Goal: Communication & Community: Answer question/provide support

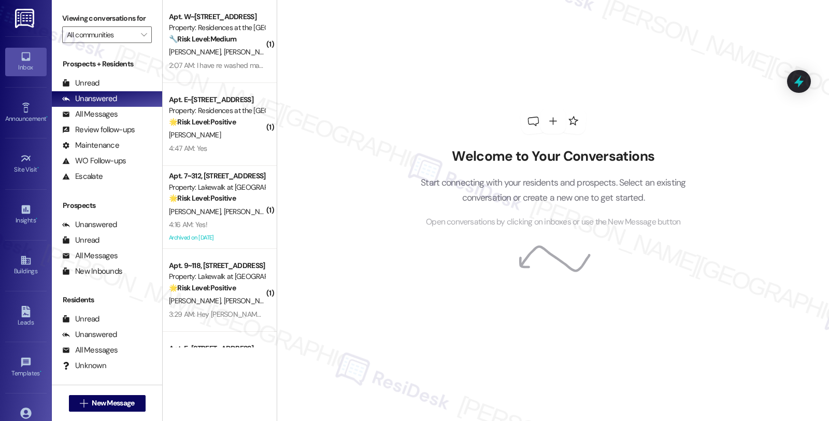
scroll to position [67, 0]
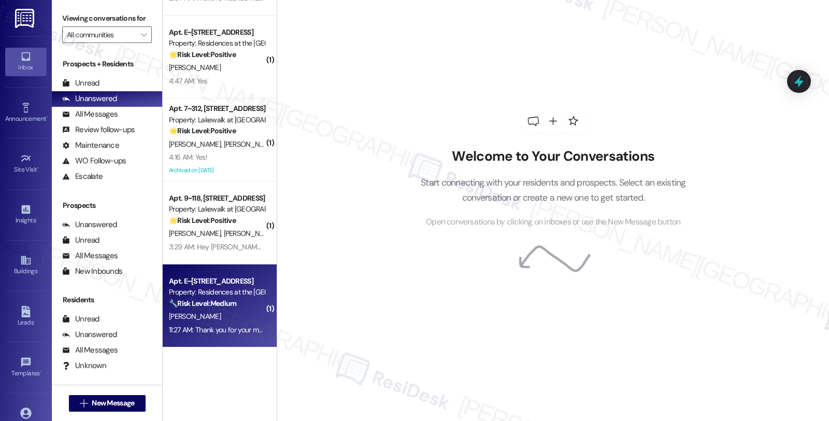
click at [231, 293] on div "Property: Residences at the [GEOGRAPHIC_DATA]" at bounding box center [217, 292] width 96 height 11
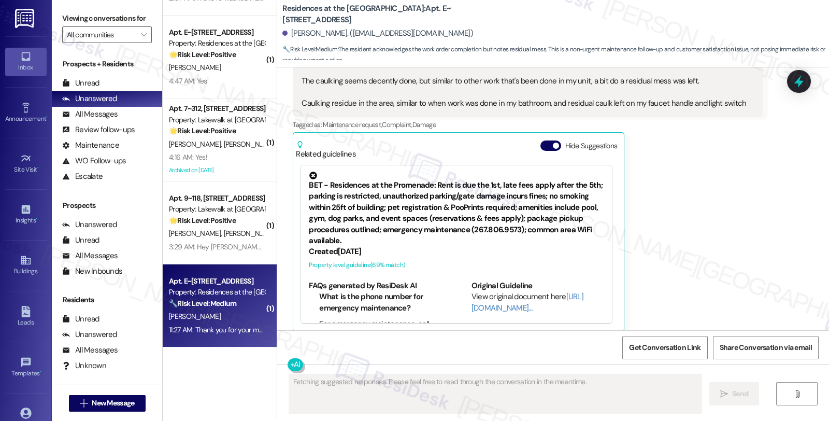
scroll to position [1115, 0]
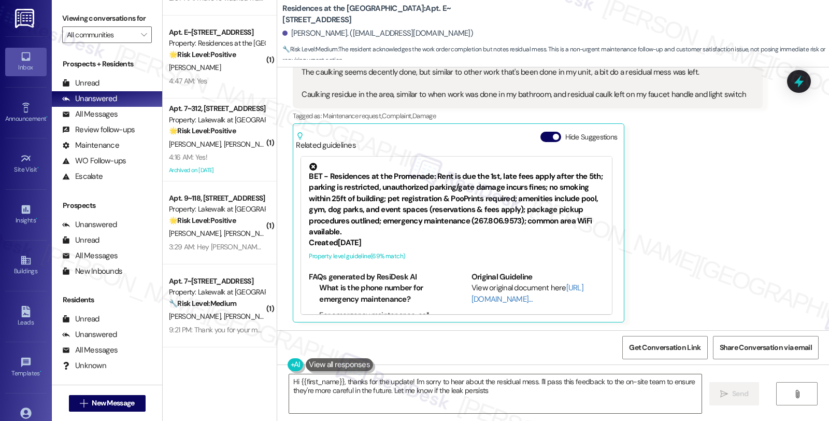
type textarea "Hi {{first_name}}, thanks for the update! I'm sorry to hear about the residual …"
click at [697, 222] on div "[PERSON_NAME] 11:27 AM Thanks for checking in, [PERSON_NAME]! I'm hoping the ca…" at bounding box center [528, 162] width 470 height 322
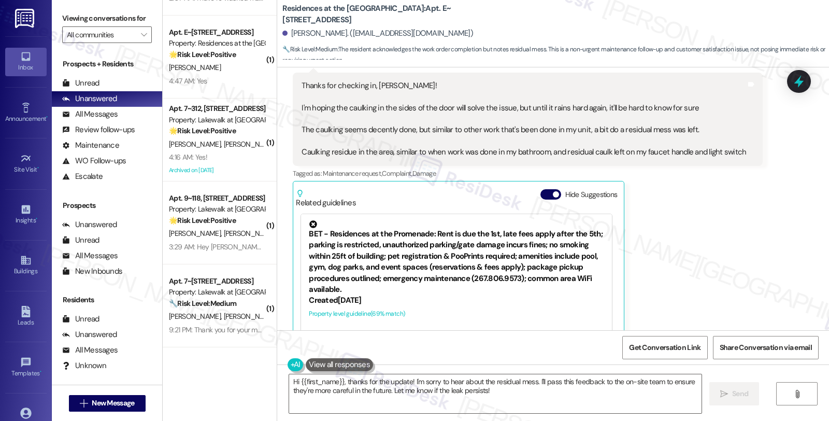
scroll to position [942, 0]
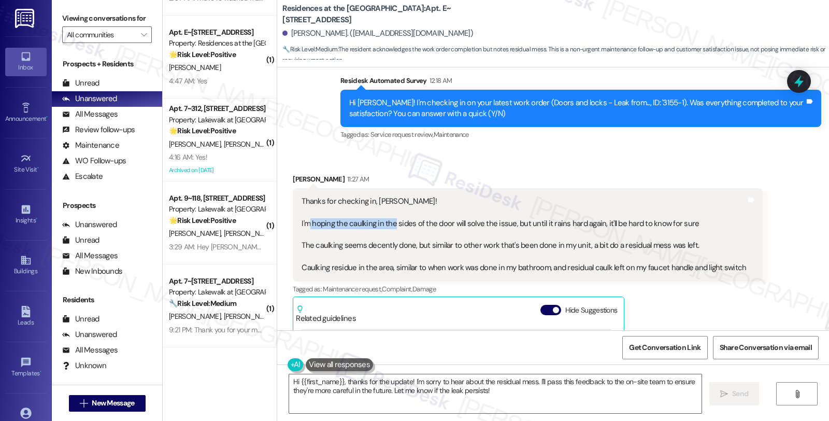
drag, startPoint x: 304, startPoint y: 222, endPoint x: 386, endPoint y: 228, distance: 82.1
click at [386, 228] on div "Thanks for checking in, [PERSON_NAME]! I'm hoping the caulking in the sides of …" at bounding box center [524, 235] width 445 height 78
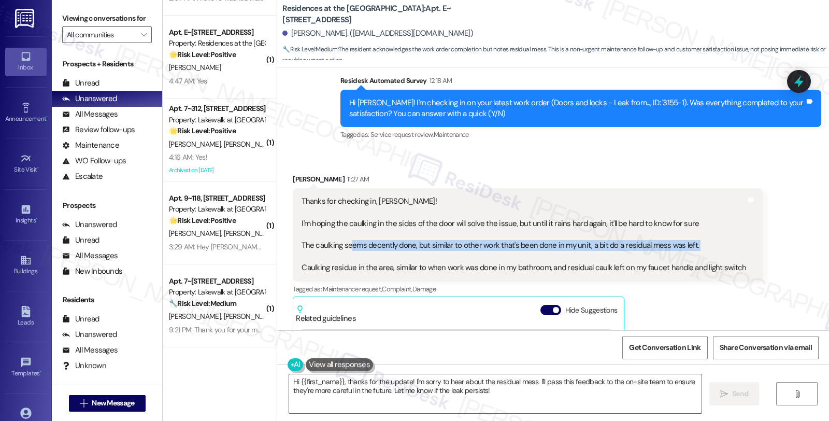
drag, startPoint x: 342, startPoint y: 241, endPoint x: 423, endPoint y: 252, distance: 82.1
click at [423, 252] on div "Thanks for checking in, [PERSON_NAME]! I'm hoping the caulking in the sides of …" at bounding box center [524, 235] width 445 height 78
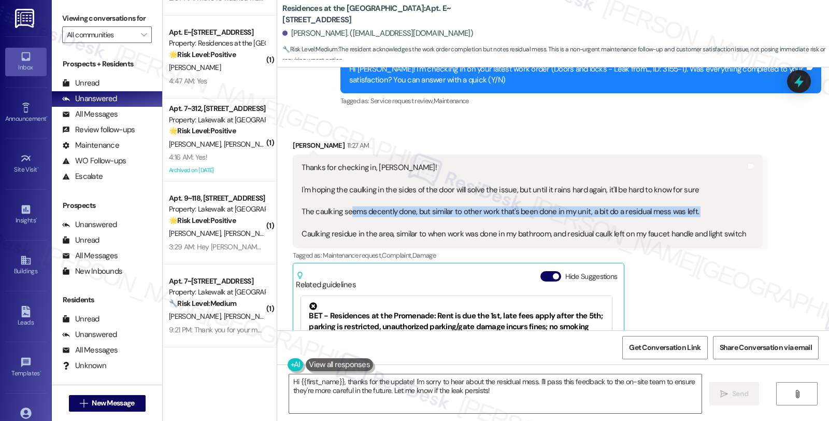
scroll to position [1000, 0]
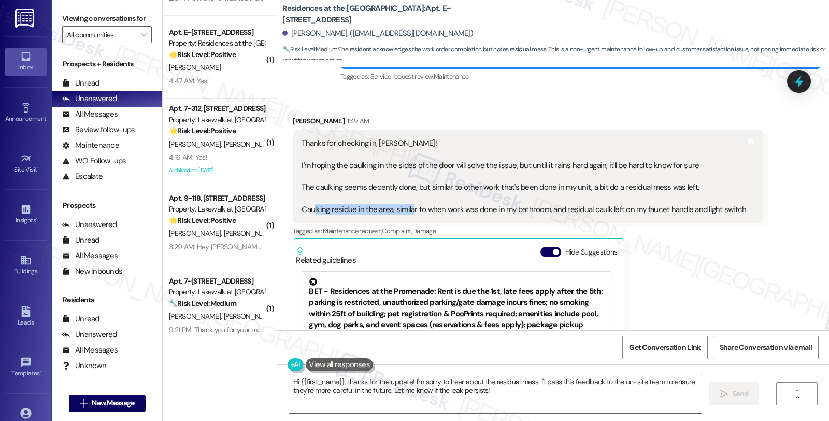
drag, startPoint x: 309, startPoint y: 210, endPoint x: 403, endPoint y: 216, distance: 93.5
click at [403, 216] on div "Thanks for checking in, [PERSON_NAME]! I'm hoping the caulking in the sides of …" at bounding box center [528, 176] width 470 height 93
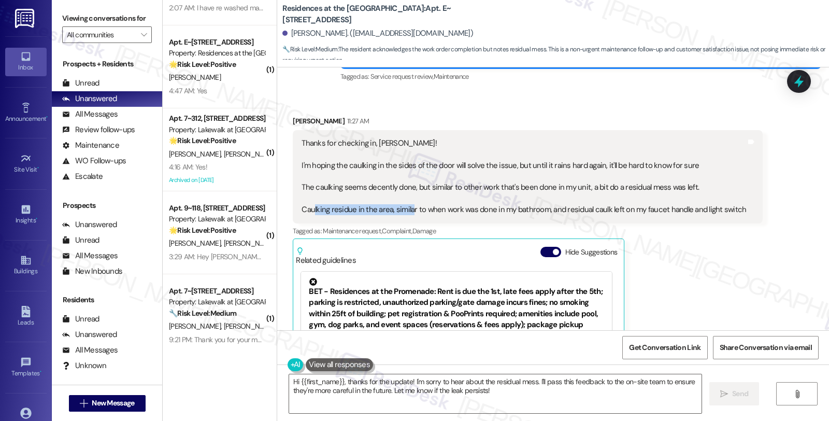
scroll to position [0, 0]
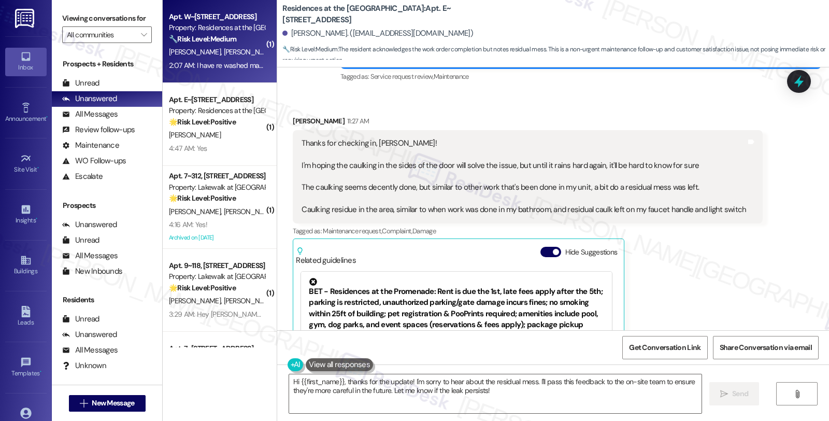
click at [232, 68] on div "2:07 AM: I have re washed many times and there is still food particles on them …" at bounding box center [286, 65] width 234 height 9
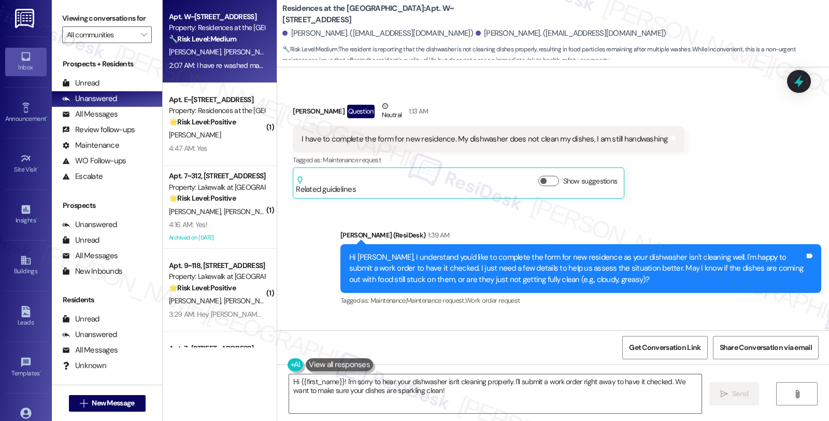
scroll to position [1170, 0]
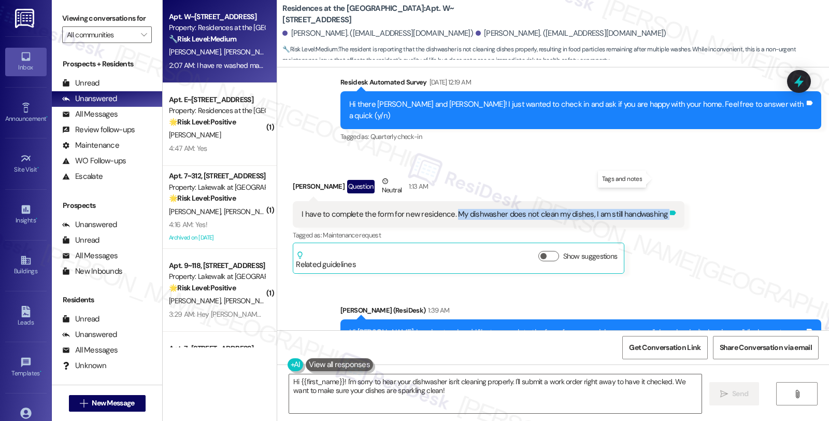
drag, startPoint x: 448, startPoint y: 182, endPoint x: 653, endPoint y: 181, distance: 204.7
click at [653, 201] on div "I have to complete the form for new residence. My dishwasher does not clean my …" at bounding box center [488, 214] width 391 height 26
copy div "My dishwasher does not clean my dishes, I am still handwashing Tags and notes"
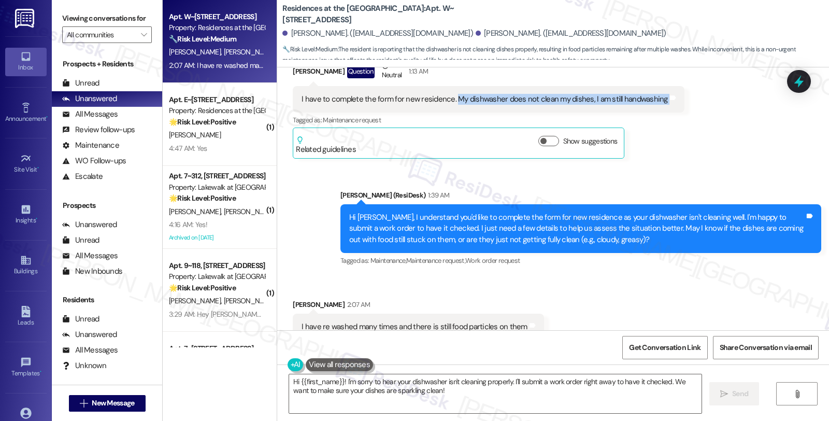
scroll to position [1286, 0]
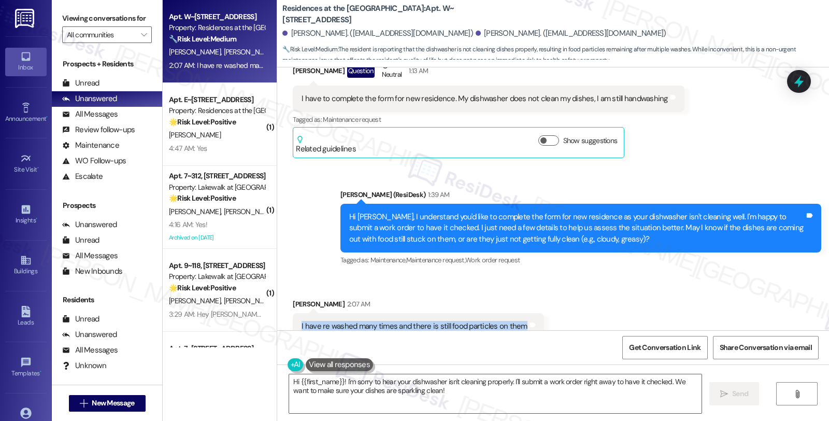
drag, startPoint x: 291, startPoint y: 294, endPoint x: 511, endPoint y: 298, distance: 220.3
click at [511, 313] on div "I have re washed many times and there is still food particles on them Tags and …" at bounding box center [418, 326] width 251 height 26
copy div "I have re washed many times and there is still food particles on them"
click at [394, 386] on textarea "Hi {{first_name}}! I'm sorry to hear your dishwasher isn't cleaning properly. I…" at bounding box center [495, 393] width 412 height 39
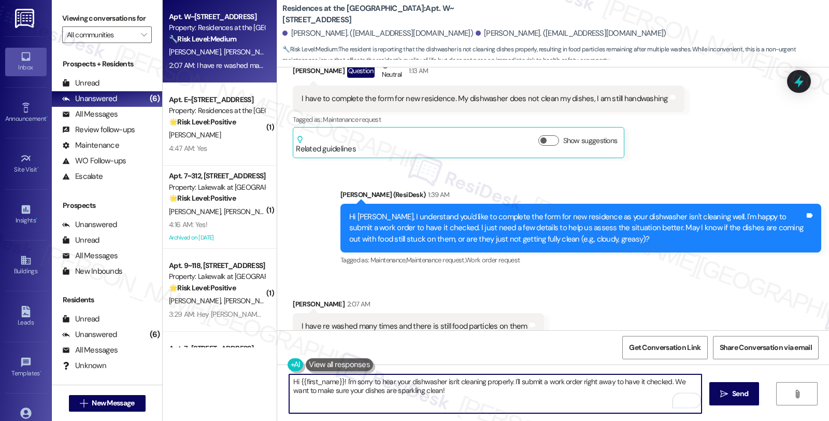
paste textarea "ave you noticed if the dishwasher seems to be running a full cycle (e.g., makin…"
type textarea "Have you noticed if the dishwasher seems to be running a full cycle (e.g., maki…"
click at [737, 392] on span "Send" at bounding box center [740, 393] width 16 height 11
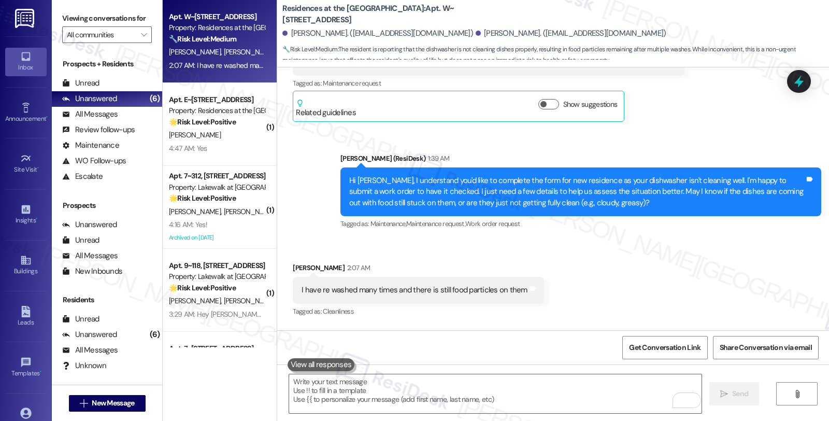
scroll to position [1358, 0]
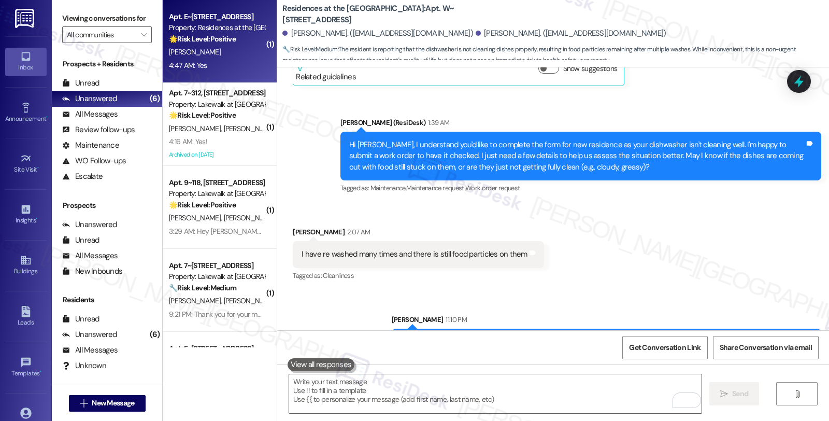
click at [223, 63] on div "4:47 AM: Yes 4:47 AM: Yes" at bounding box center [217, 65] width 98 height 13
type textarea "Fetching suggested responses. Please feel free to read through the conversation…"
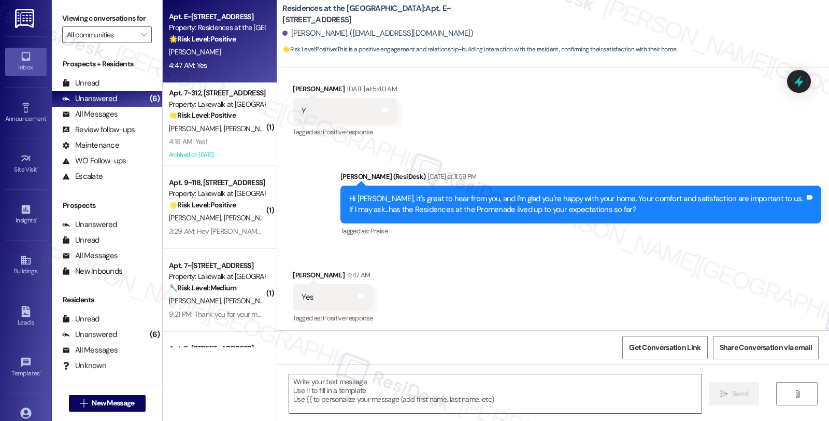
scroll to position [741, 0]
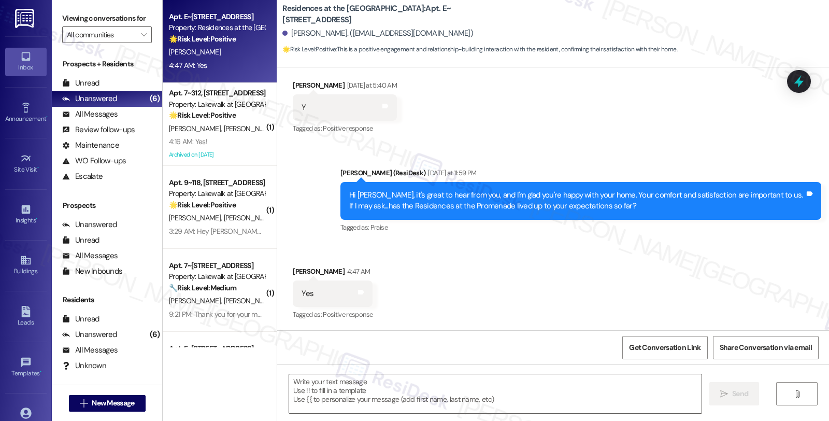
click at [507, 281] on div "Received via SMS [PERSON_NAME] 4:47 AM Yes Tags and notes Tagged as: Positive r…" at bounding box center [553, 287] width 552 height 88
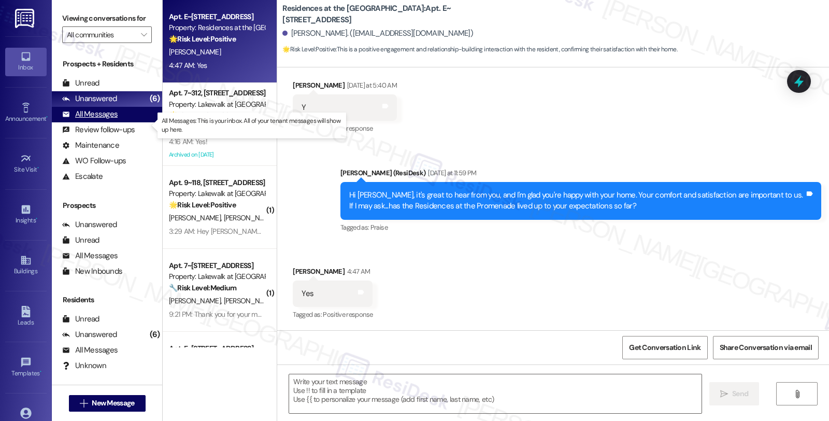
click at [115, 120] on div "All Messages" at bounding box center [89, 114] width 55 height 11
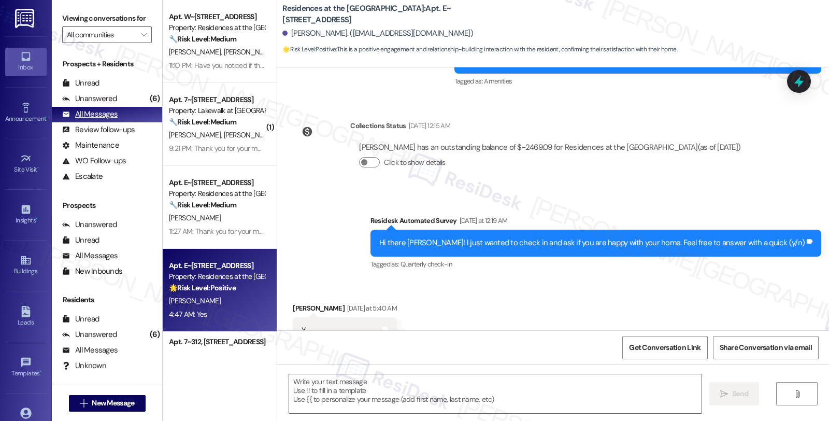
type textarea "Fetching suggested responses. Please feel free to read through the conversation…"
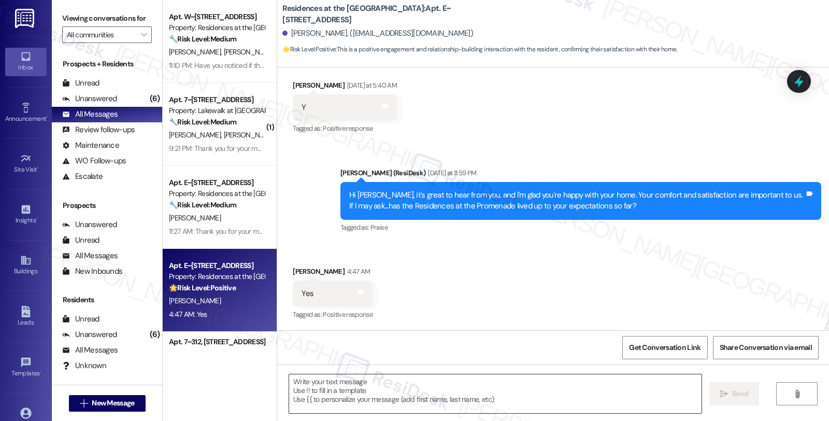
click at [395, 386] on textarea at bounding box center [495, 393] width 412 height 39
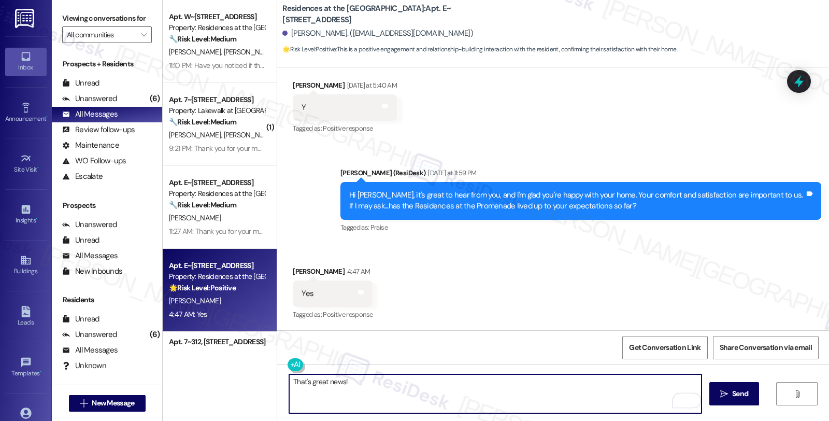
click at [411, 381] on textarea "That's great news!" at bounding box center [495, 393] width 412 height 39
paste textarea "Can I ask a quick favor...would you mind sharing your positive experience by wr…"
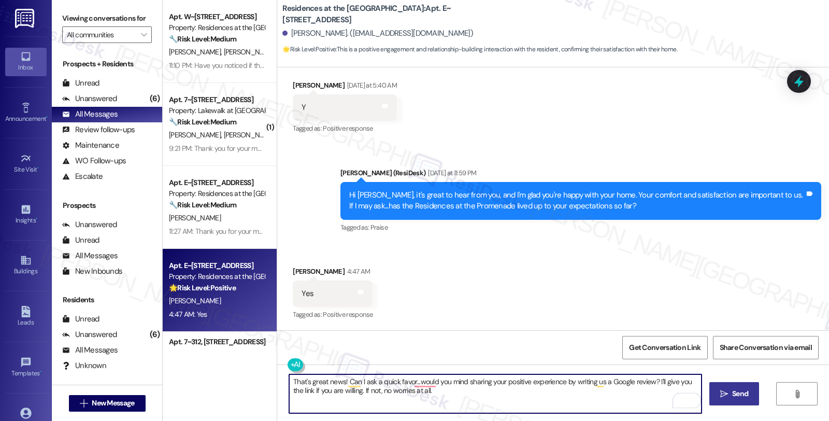
type textarea "That's great news! Can I ask a quick favor...would you mind sharing your positi…"
click at [728, 389] on span " Send" at bounding box center [734, 393] width 33 height 11
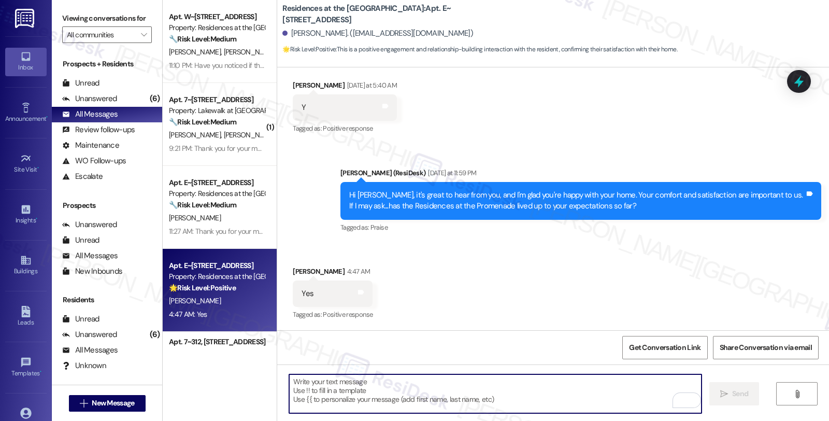
click at [466, 376] on textarea "To enrich screen reader interactions, please activate Accessibility in Grammarl…" at bounding box center [495, 393] width 412 height 39
click at [99, 104] on div "Unanswered" at bounding box center [89, 98] width 55 height 11
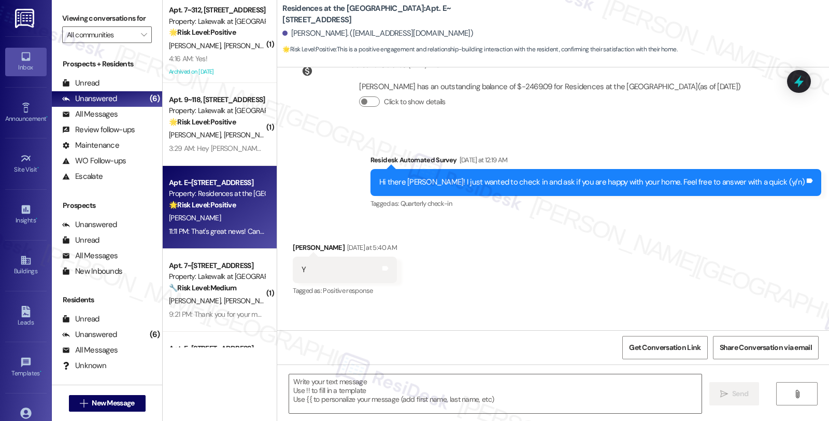
type textarea "Fetching suggested responses. Please feel free to read through the conversation…"
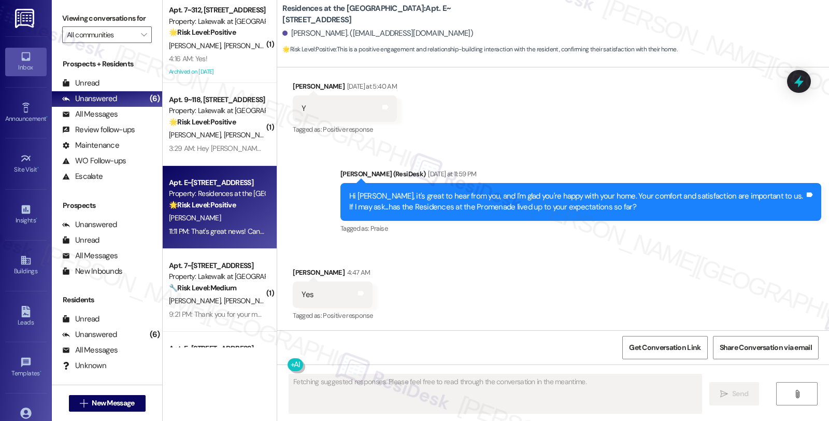
scroll to position [839, 0]
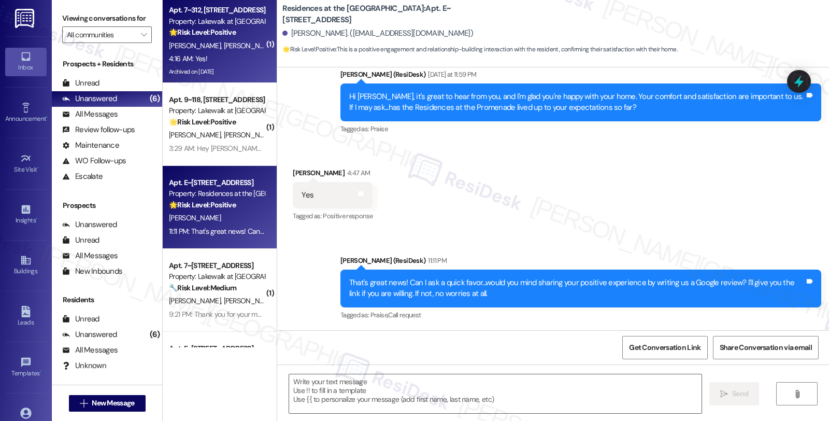
click at [234, 45] on span "[PERSON_NAME]" at bounding box center [250, 45] width 52 height 9
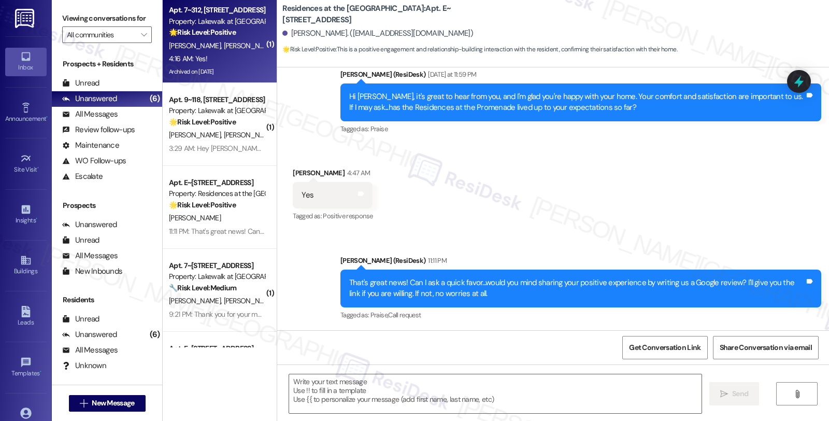
type textarea "Fetching suggested responses. Please feel free to read through the conversation…"
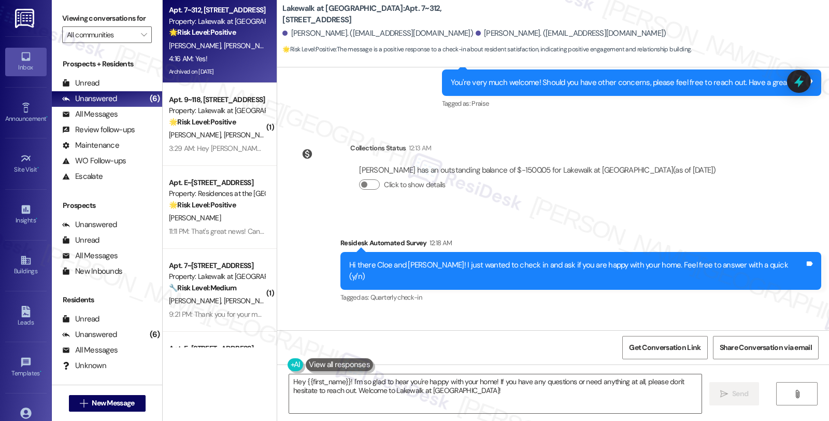
scroll to position [1277, 0]
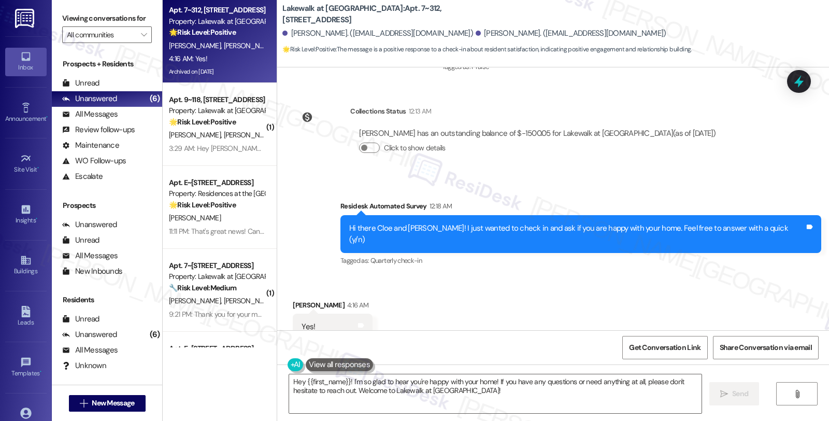
click at [293, 300] on div "[PERSON_NAME] 4:16 AM" at bounding box center [333, 307] width 80 height 15
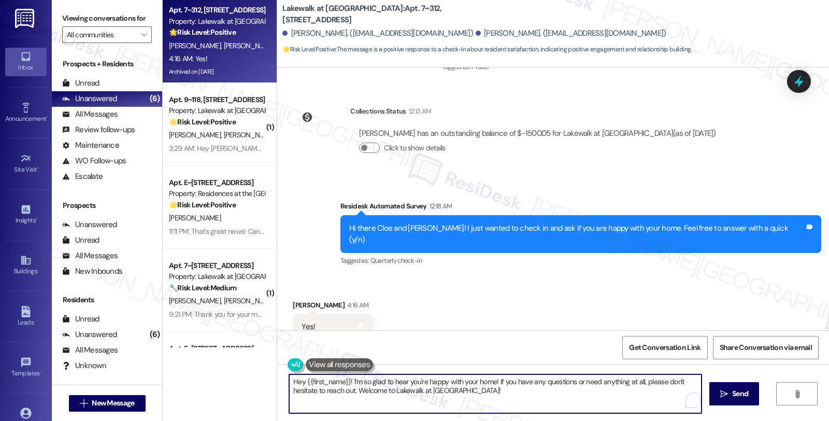
drag, startPoint x: 339, startPoint y: 380, endPoint x: 299, endPoint y: 375, distance: 40.7
click at [299, 375] on textarea "Hey {{first_name}}! I'm so glad to hear you're happy with your home! If you hav…" at bounding box center [495, 393] width 412 height 39
click at [293, 300] on div "[PERSON_NAME] 4:16 AM" at bounding box center [333, 307] width 80 height 15
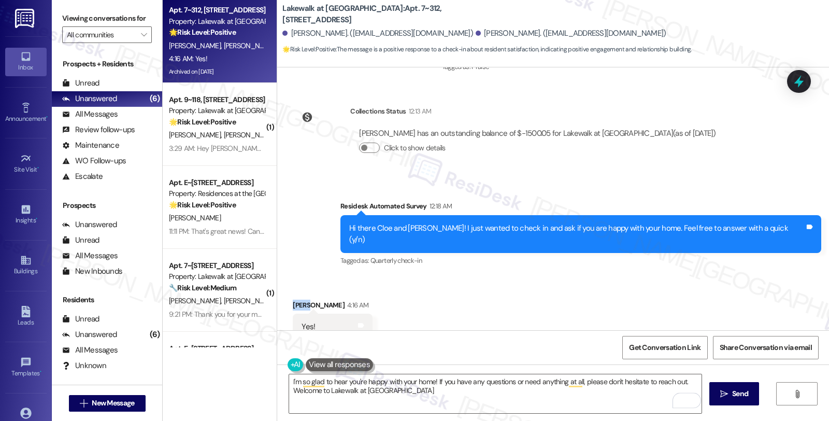
click at [293, 300] on div "[PERSON_NAME] 4:16 AM" at bounding box center [333, 307] width 80 height 15
copy div "Cloe"
click at [427, 382] on textarea "I'm so glad to hear you're happy with your home! If you have any questions or n…" at bounding box center [495, 393] width 412 height 39
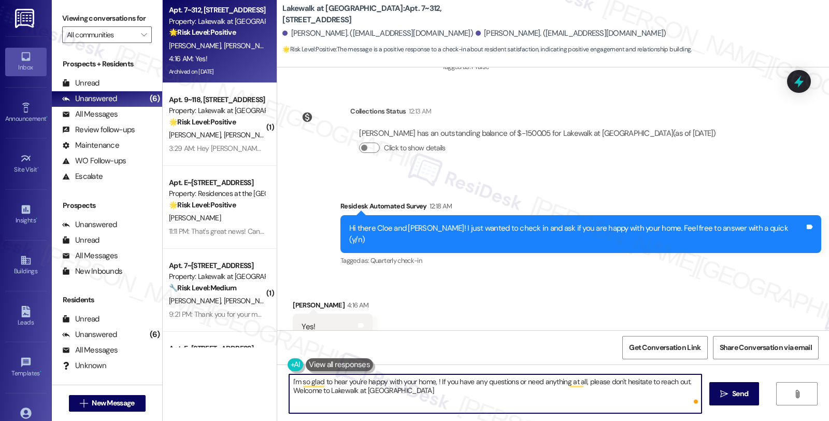
paste textarea "Cloe"
drag, startPoint x: 448, startPoint y: 381, endPoint x: 573, endPoint y: 410, distance: 128.7
click at [573, 410] on textarea "I'm so glad to hear you're happy with your home, Cloe! If you have any question…" at bounding box center [495, 393] width 412 height 39
paste textarea "Your comfort and satisfaction are important to us. Can I ask a quick favor...wo…"
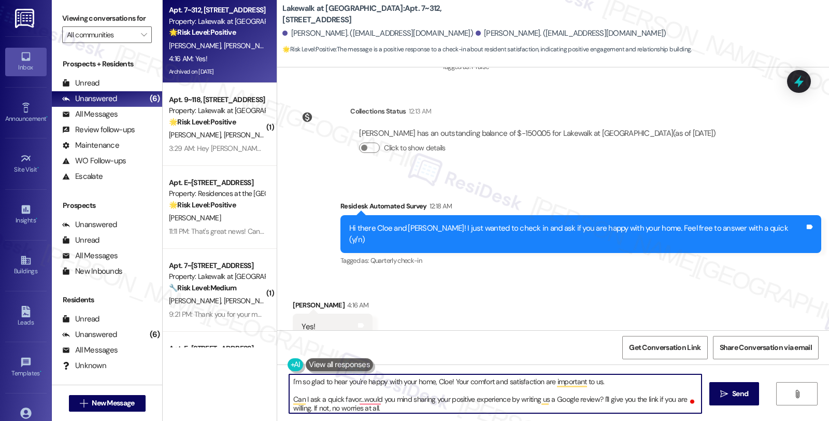
scroll to position [2, 0]
type textarea "I'm so glad to hear you're happy with your home, Cloe! Your comfort and satisfa…"
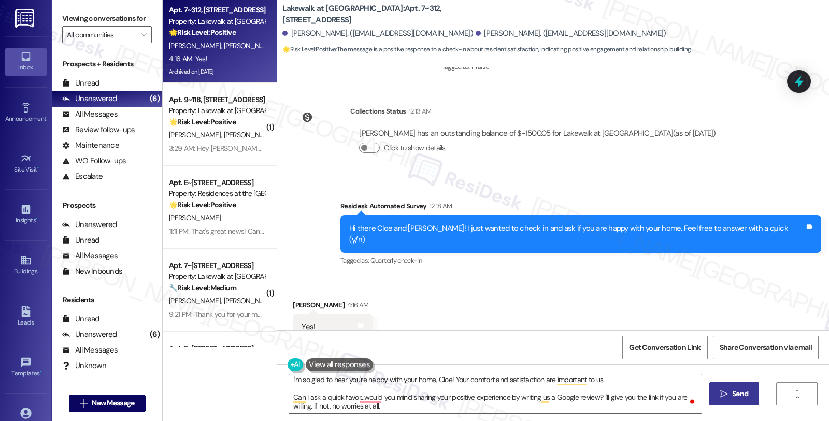
click at [725, 400] on button " Send" at bounding box center [734, 393] width 50 height 23
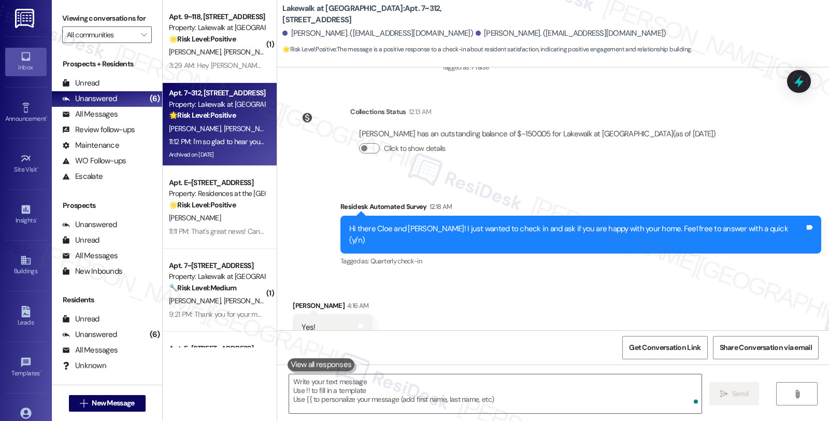
scroll to position [0, 0]
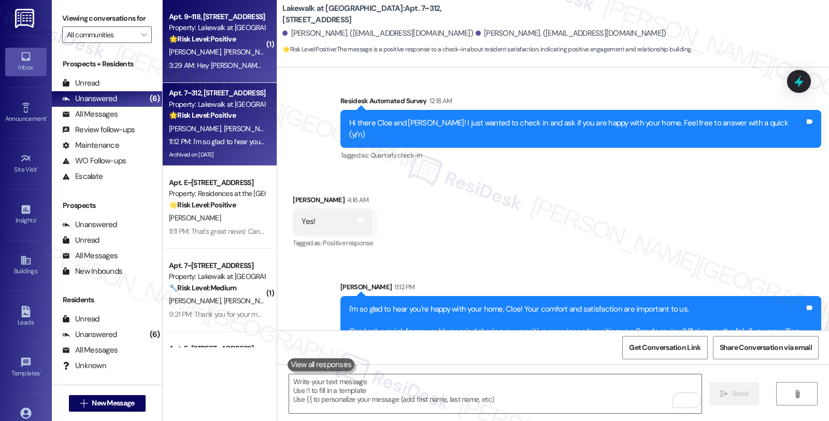
click at [231, 55] on div "[PERSON_NAME] [PERSON_NAME]" at bounding box center [217, 52] width 98 height 13
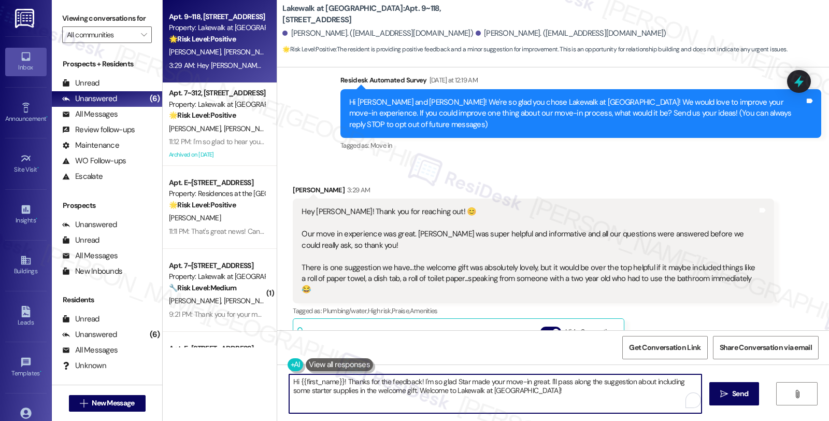
click at [522, 392] on textarea "Hi {{first_name}}! Thanks for the feedback! I'm so glad Star made your move-in …" at bounding box center [495, 393] width 412 height 39
paste textarea "If you ever need anything in the future, please don't hesitate to reach out. Ha…"
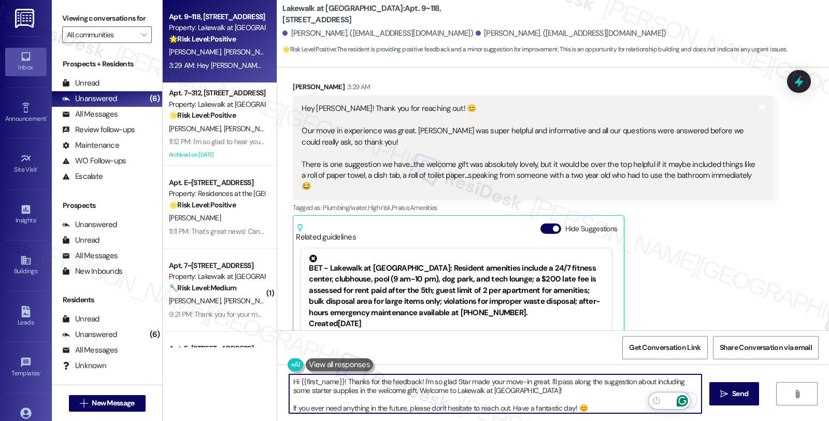
scroll to position [86, 0]
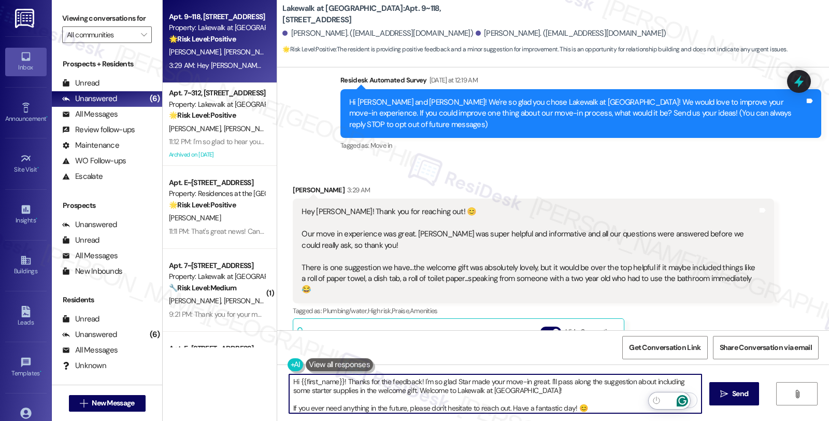
click at [293, 184] on div "[PERSON_NAME] 3:29 AM" at bounding box center [533, 191] width 481 height 15
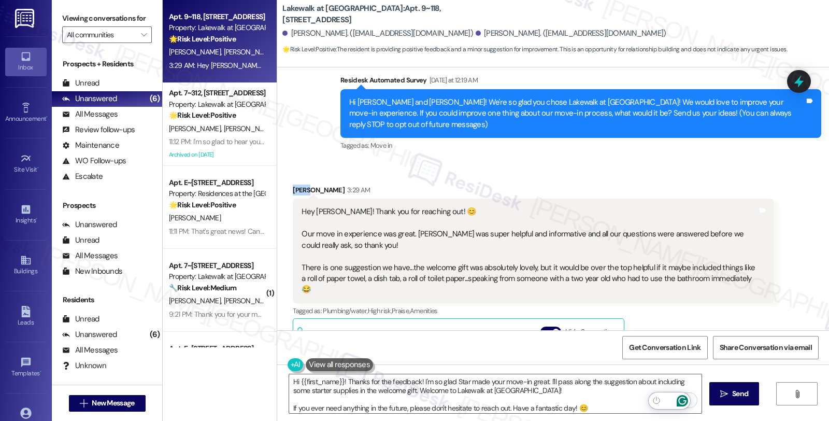
click at [293, 184] on div "[PERSON_NAME] 3:29 AM" at bounding box center [533, 191] width 481 height 15
copy div "[PERSON_NAME]"
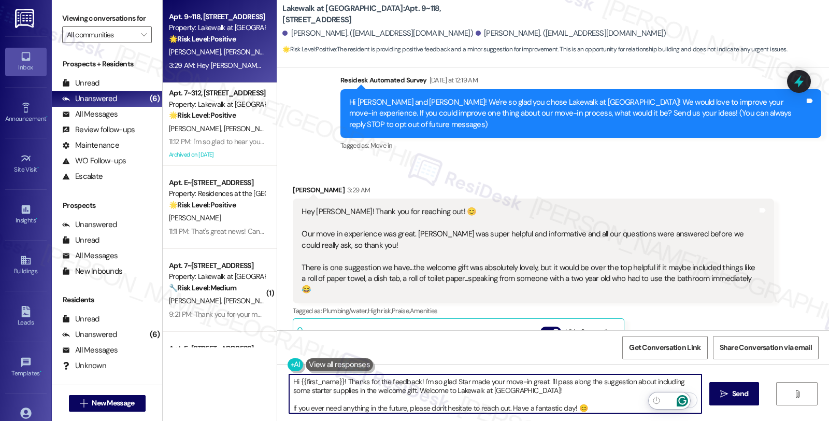
drag, startPoint x: 293, startPoint y: 381, endPoint x: 337, endPoint y: 379, distance: 44.6
click at [337, 379] on textarea "Hi {{first_name}}! Thanks for the feedback! I'm so glad Star made your move-in …" at bounding box center [495, 393] width 412 height 39
paste textarea "[PERSON_NAME]"
click at [302, 334] on div "Get Conversation Link Share Conversation via email" at bounding box center [553, 347] width 552 height 34
type textarea "Hi [PERSON_NAME], thanks for the feedback! I'm so glad Star made your move-in g…"
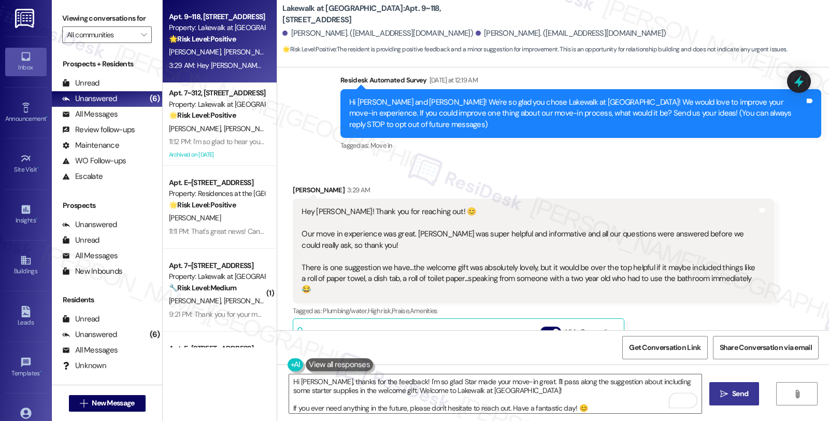
click at [730, 391] on span "Send" at bounding box center [740, 393] width 20 height 11
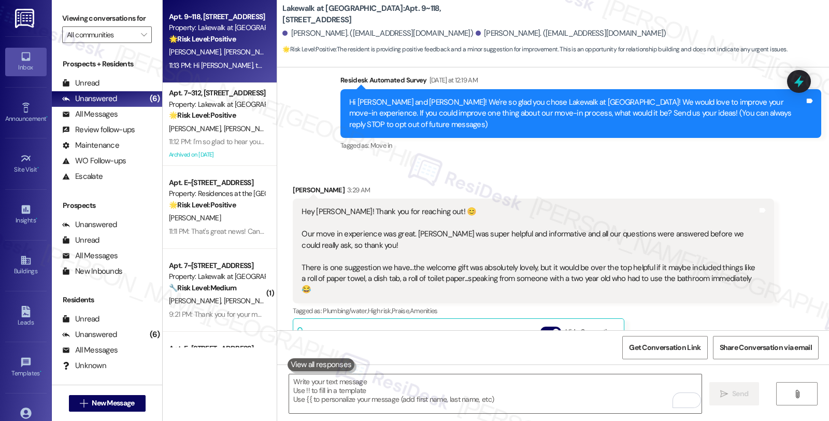
scroll to position [364, 0]
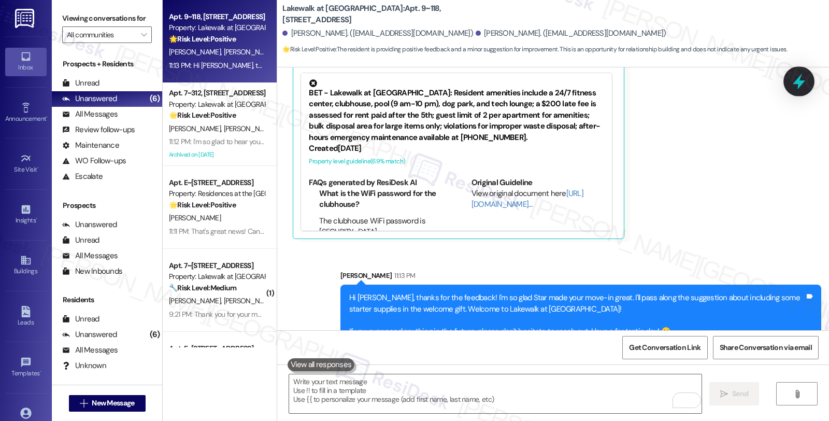
click at [799, 83] on icon at bounding box center [799, 82] width 12 height 16
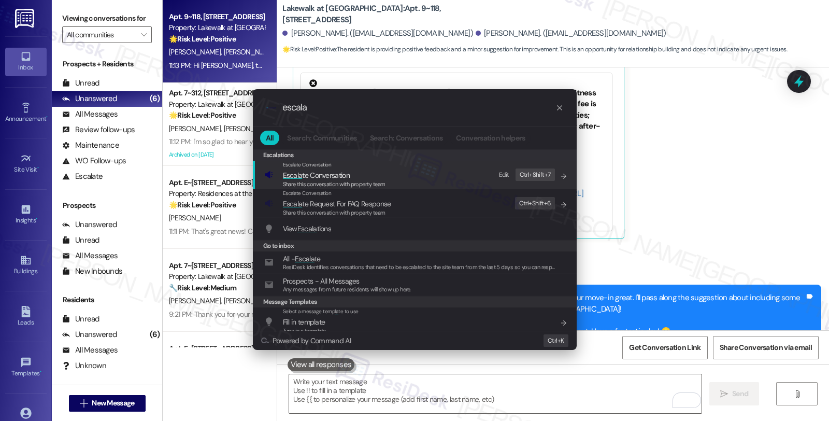
type input "escala"
click at [364, 180] on span "Share this conversation with property team" at bounding box center [334, 183] width 103 height 7
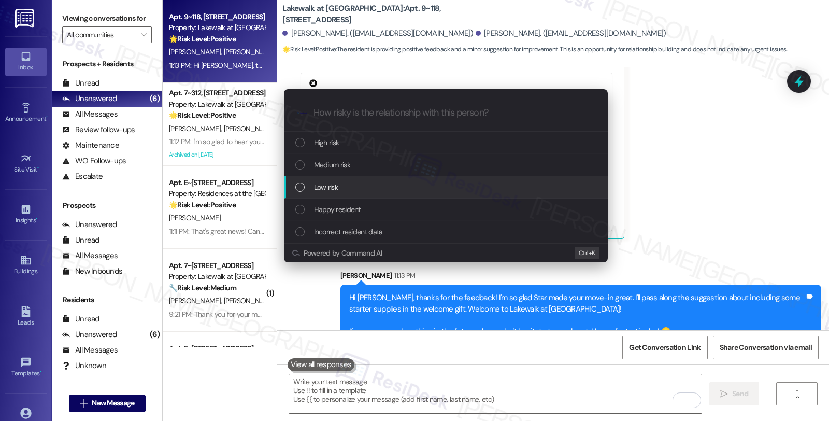
click at [325, 184] on span "Low risk" at bounding box center [326, 186] width 24 height 11
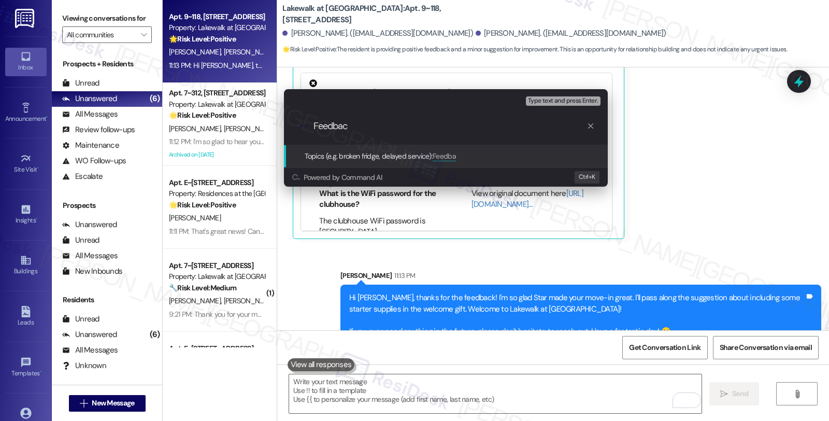
type input "Feedback"
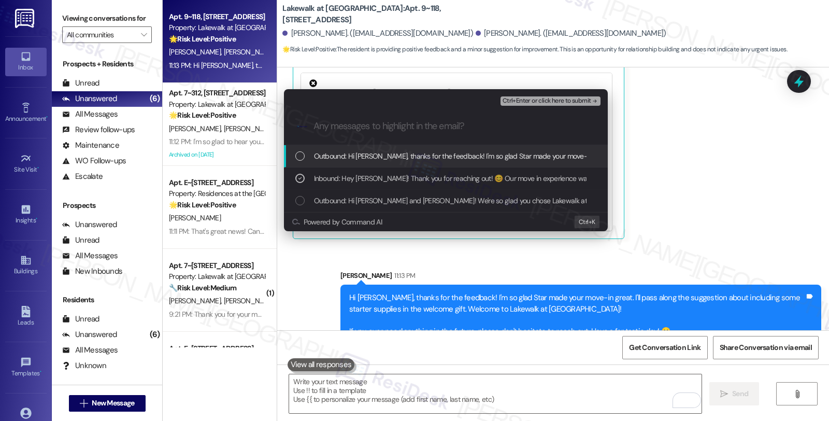
click at [550, 97] on span "Ctrl+Enter or click here to submit" at bounding box center [547, 100] width 89 height 7
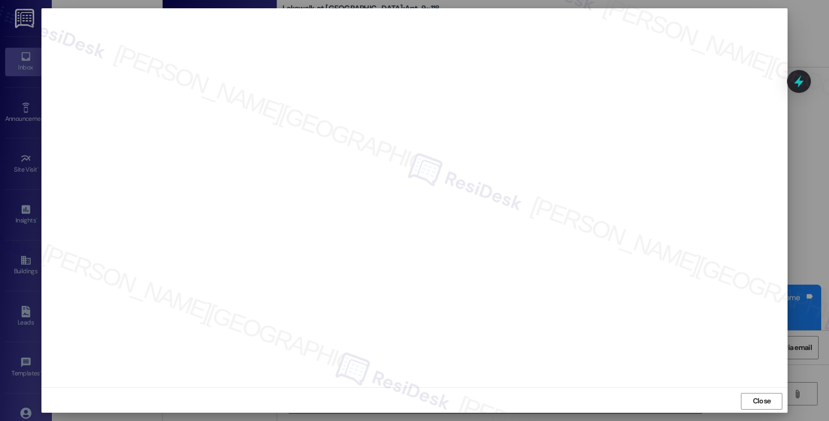
scroll to position [2, 0]
click at [757, 401] on span "Close" at bounding box center [762, 399] width 18 height 11
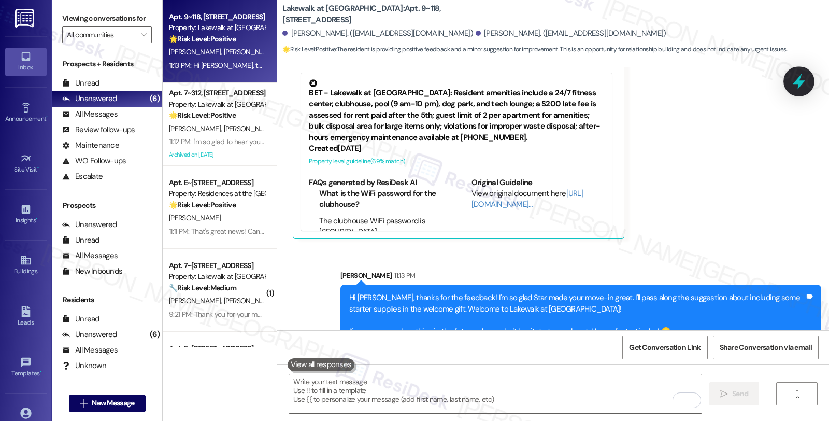
click at [802, 80] on icon at bounding box center [799, 82] width 18 height 18
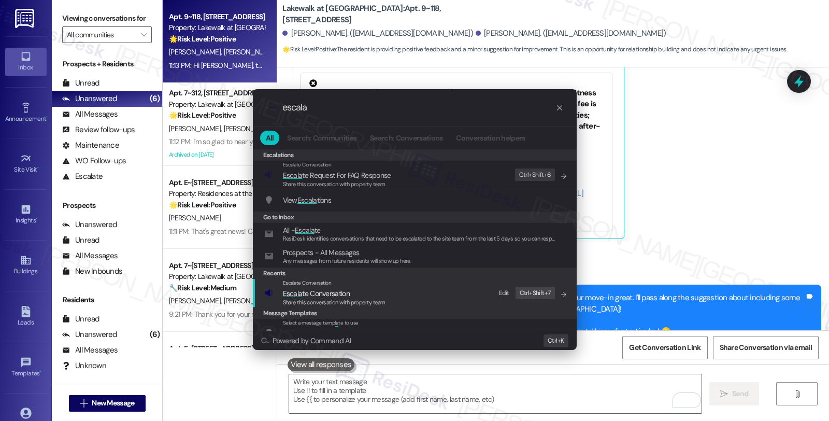
type input "escala"
click at [409, 290] on div "Escalate Conversation Escala te Conversation Share this conversation with prope…" at bounding box center [415, 293] width 303 height 28
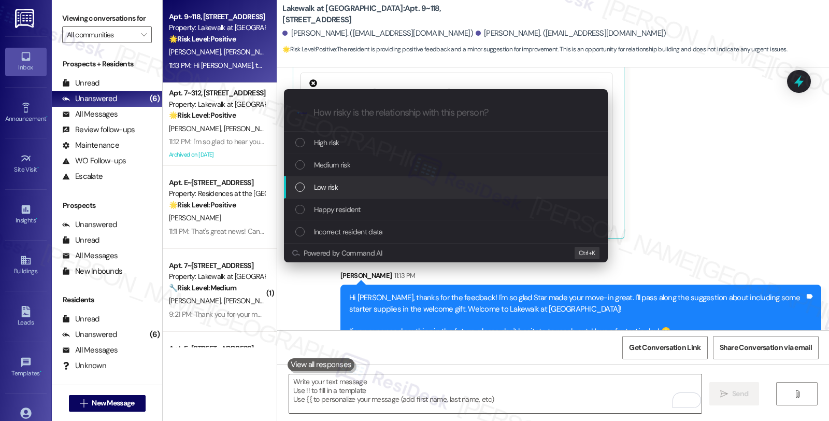
click at [382, 195] on div "Low risk" at bounding box center [446, 187] width 324 height 22
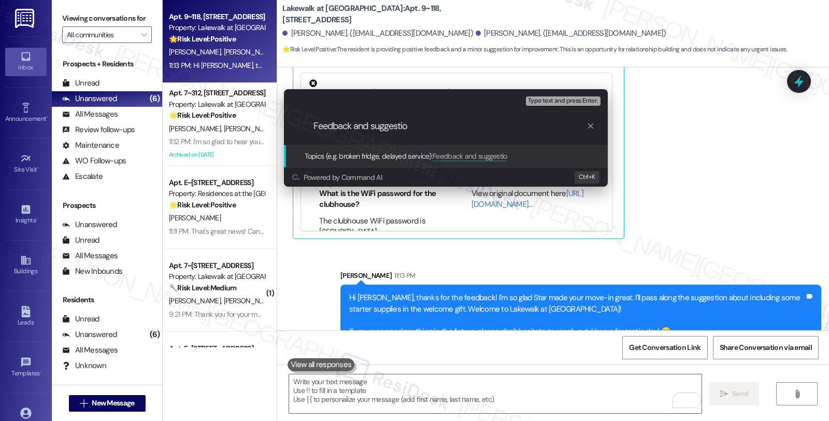
type input "Feedback and suggestion"
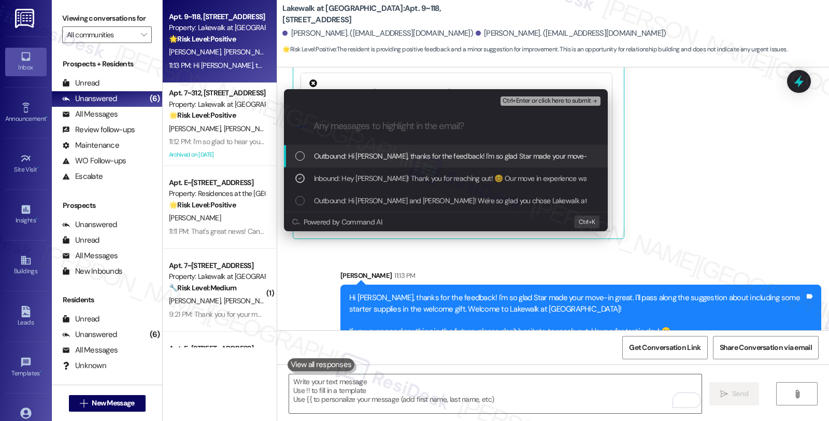
click at [567, 101] on span "Ctrl+Enter or click here to submit" at bounding box center [547, 100] width 89 height 7
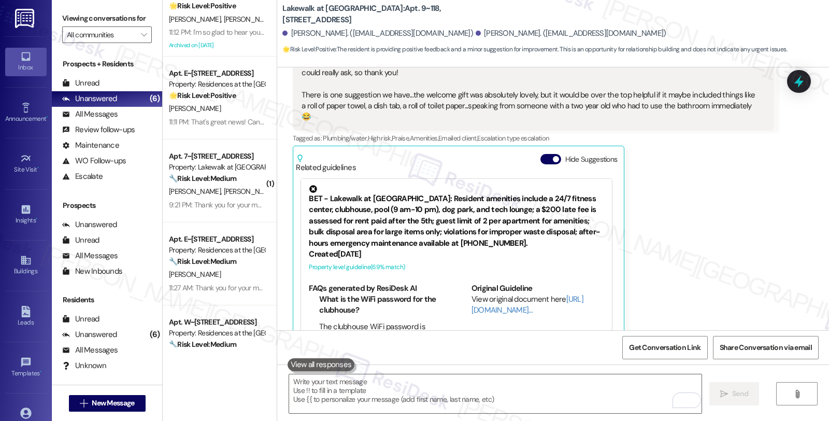
scroll to position [115, 0]
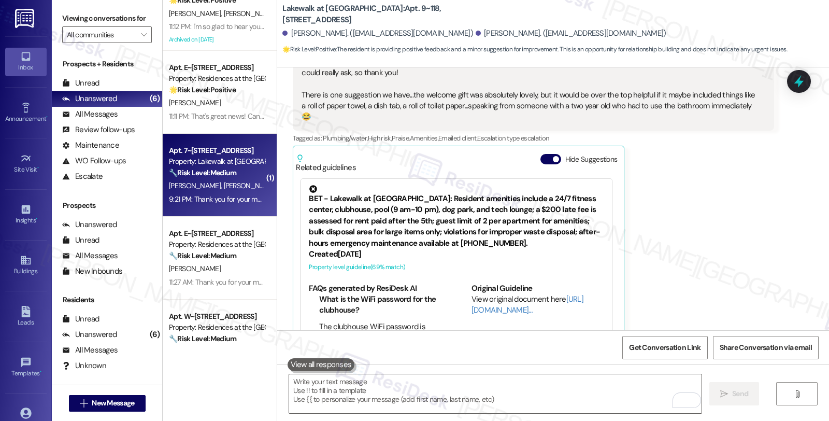
click at [235, 180] on div "[PERSON_NAME] [PERSON_NAME]" at bounding box center [217, 185] width 98 height 13
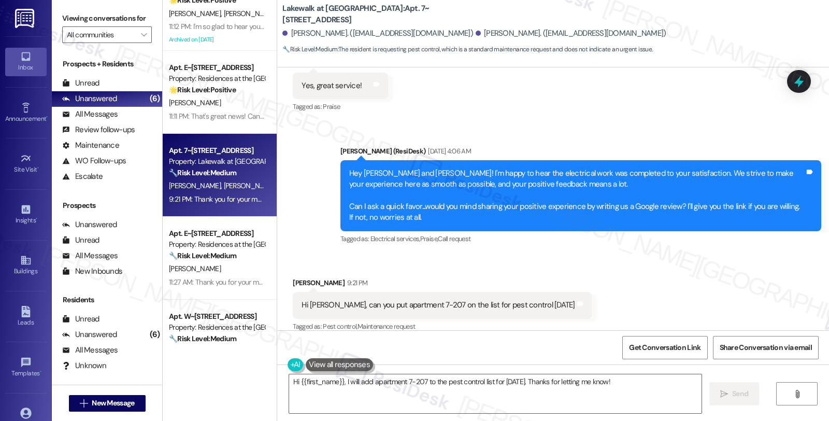
scroll to position [1970, 0]
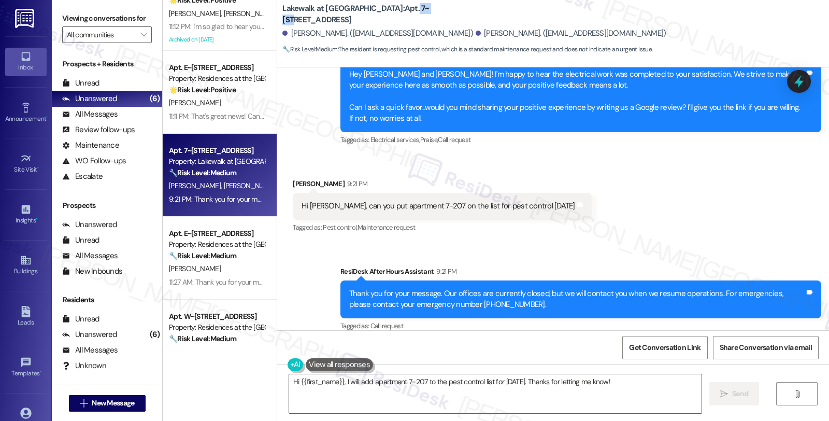
drag, startPoint x: 359, startPoint y: 15, endPoint x: 379, endPoint y: 13, distance: 20.3
click at [379, 13] on b "Lakewalk at [GEOGRAPHIC_DATA]: Apt. 7~207, [STREET_ADDRESS]" at bounding box center [385, 14] width 207 height 22
copy b "7~207"
click at [293, 178] on div "[PERSON_NAME] 9:21 PM" at bounding box center [442, 185] width 298 height 15
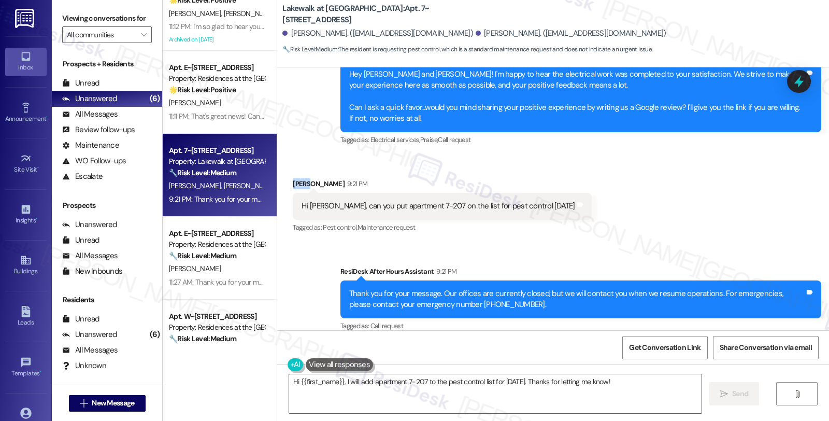
copy div "[PERSON_NAME]"
click at [293, 381] on textarea "Hi {{first_name}}, I will add apartment 7-207 to the pest control list for [DAT…" at bounding box center [495, 393] width 412 height 39
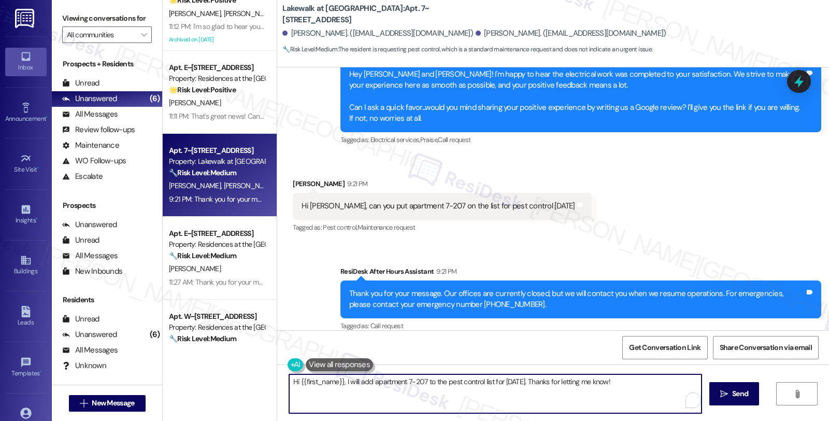
paste textarea "[PERSON_NAME]"
click at [585, 384] on textarea "Hi [PERSON_NAME], thanks for reaching out. I understand you'd like to put in a …" at bounding box center [495, 393] width 412 height 39
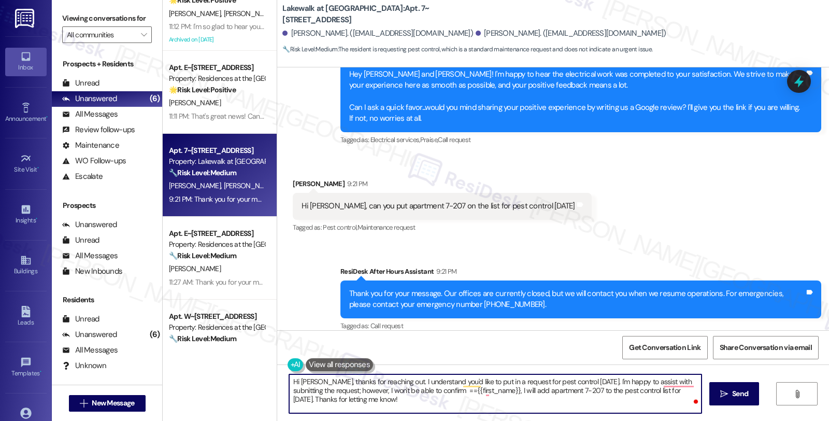
click at [430, 391] on textarea "Hi [PERSON_NAME], thanks for reaching out. I understand you'd like to put in a …" at bounding box center [495, 393] width 412 height 39
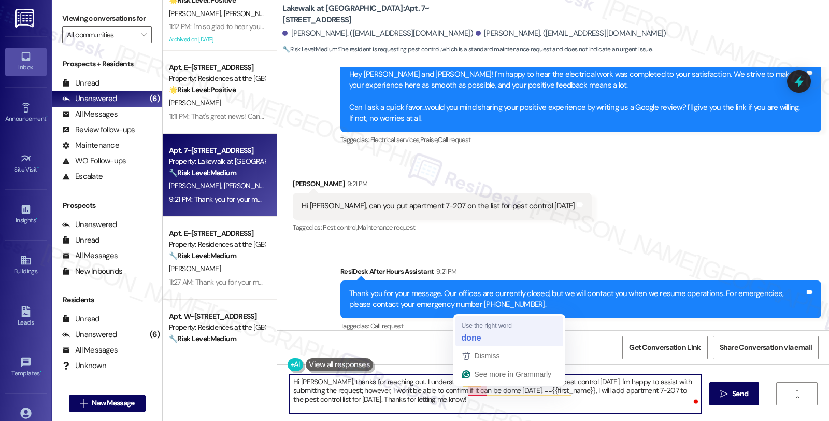
type textarea "Hi [PERSON_NAME], thanks for reaching out. I understand you'd like to put in a …"
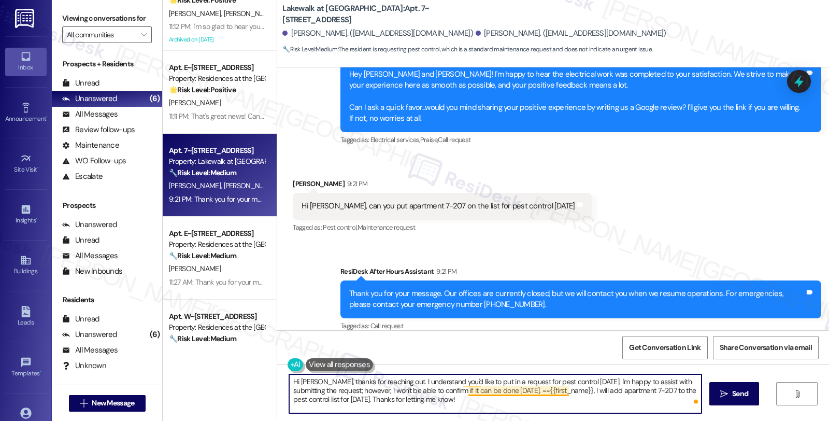
click at [511, 390] on textarea "Hi [PERSON_NAME], thanks for reaching out. I understand you'd like to put in a …" at bounding box center [495, 393] width 412 height 39
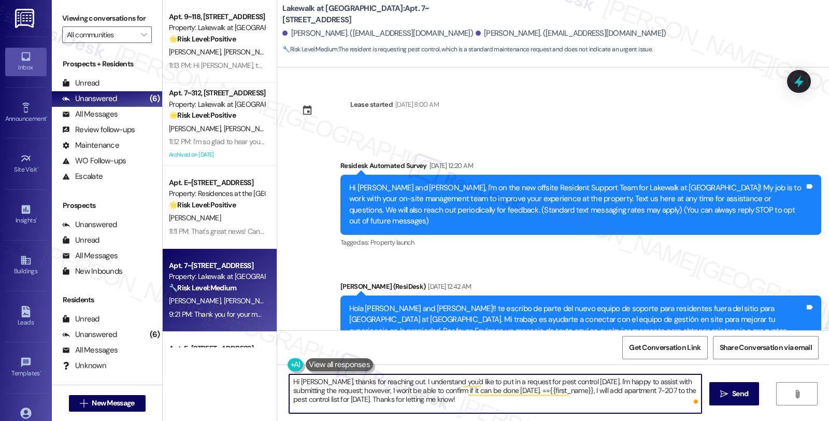
scroll to position [1970, 0]
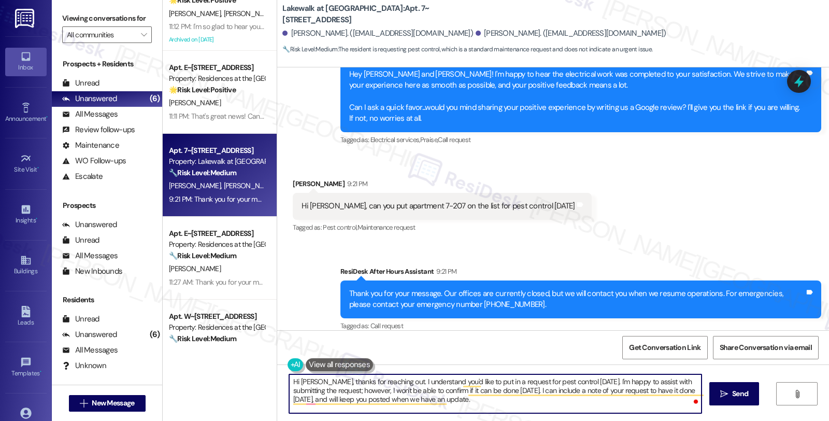
click at [463, 402] on textarea "Hi Bret, thanks for reaching out. I understand you'd like to put in a request f…" at bounding box center [495, 393] width 412 height 39
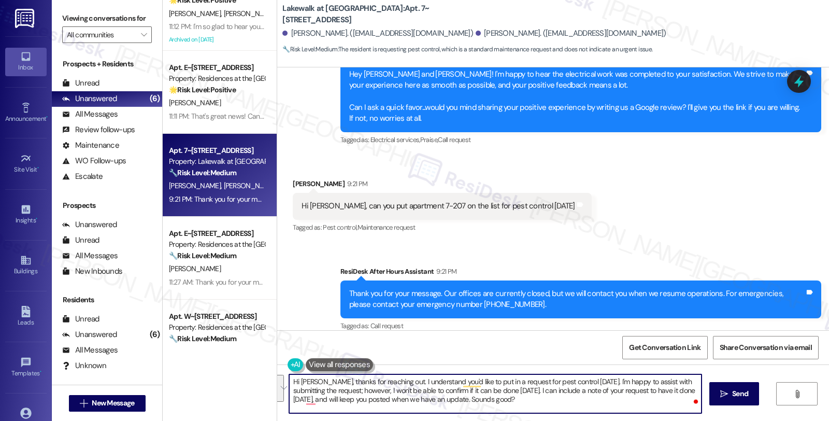
paste textarea "’d like pest control scheduled for tomorrow. I’ll be happy to submit the reques…"
type textarea "Hi Bret, thanks for reaching out. I understand you’d like pest control schedule…"
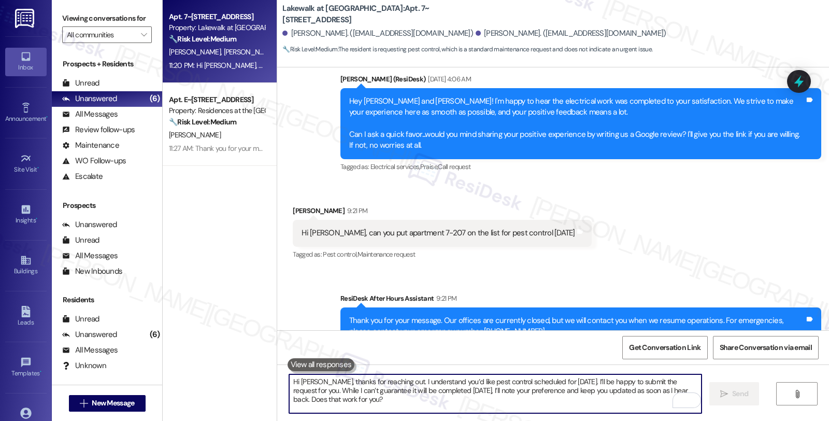
scroll to position [2053, 0]
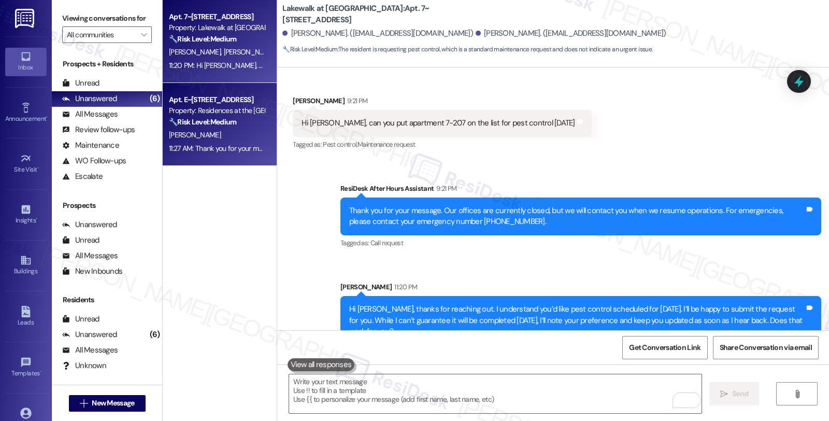
click at [235, 122] on div "🔧 Risk Level: Medium The resident acknowledges the work order completion but no…" at bounding box center [217, 122] width 96 height 11
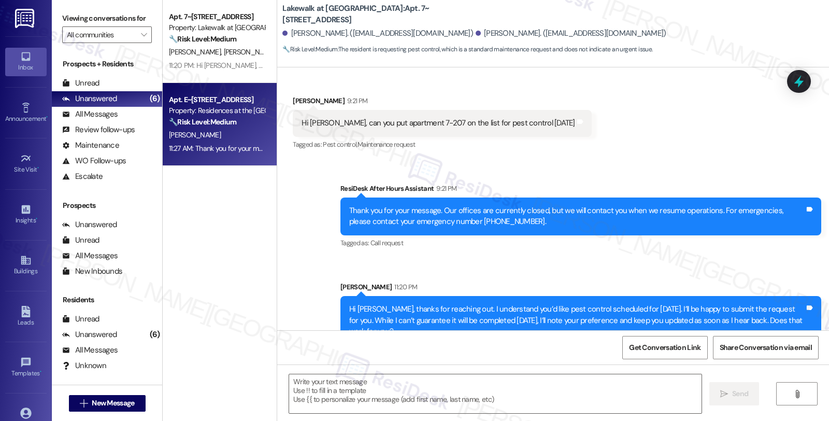
type textarea "Fetching suggested responses. Please feel free to read through the conversation…"
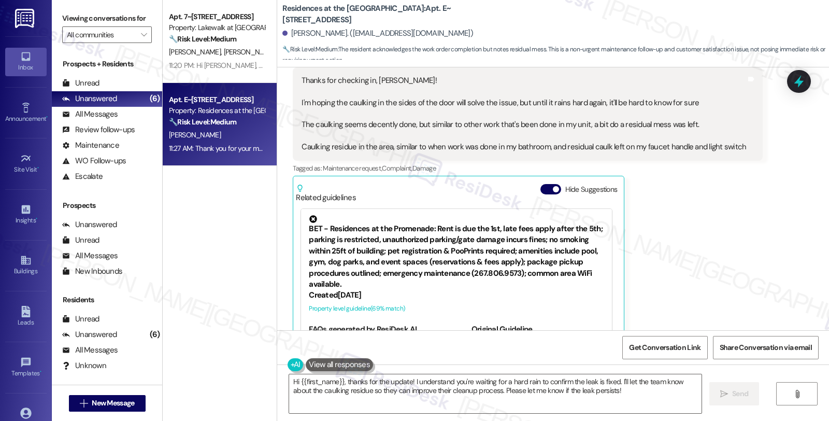
scroll to position [1042, 0]
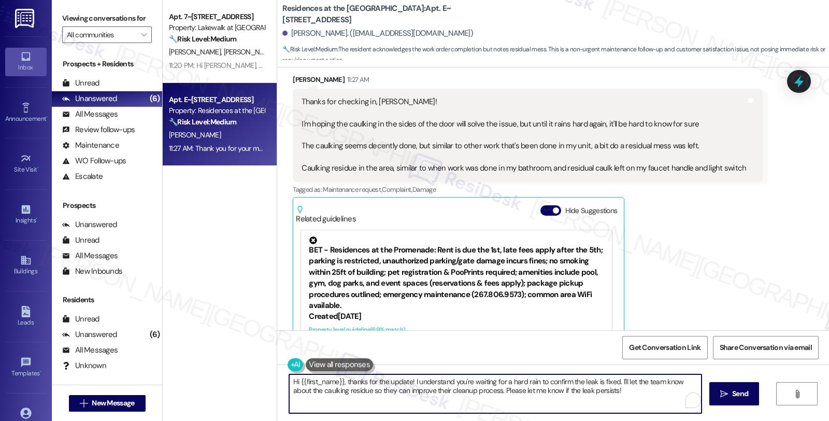
drag, startPoint x: 613, startPoint y: 381, endPoint x: 619, endPoint y: 392, distance: 12.3
click at [619, 392] on textarea "Hi {{first_name}}, thanks for the update! I understand you're waiting for a har…" at bounding box center [495, 393] width 412 height 39
click at [359, 386] on textarea "Hi {{first_name}}, thanks for the update! I understand you're waiting for a har…" at bounding box center [495, 393] width 412 height 39
click at [359, 394] on textarea "Hi {{first_name}}, thanks for the update! I understand you're waiting for a har…" at bounding box center [495, 393] width 412 height 39
click at [311, 393] on textarea "Hi {{first_name}}, thanks for the update! I understand you're waiting for a har…" at bounding box center [495, 393] width 412 height 39
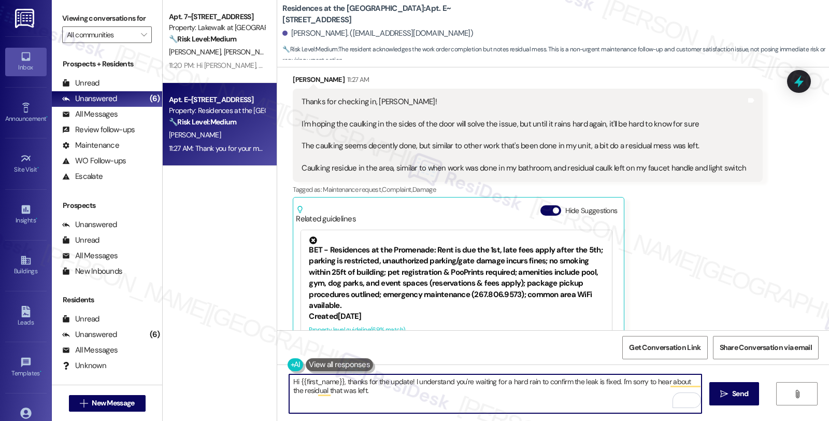
click at [363, 390] on textarea "Hi {{first_name}}, thanks for the update! I understand you're waiting for a har…" at bounding box center [495, 393] width 412 height 39
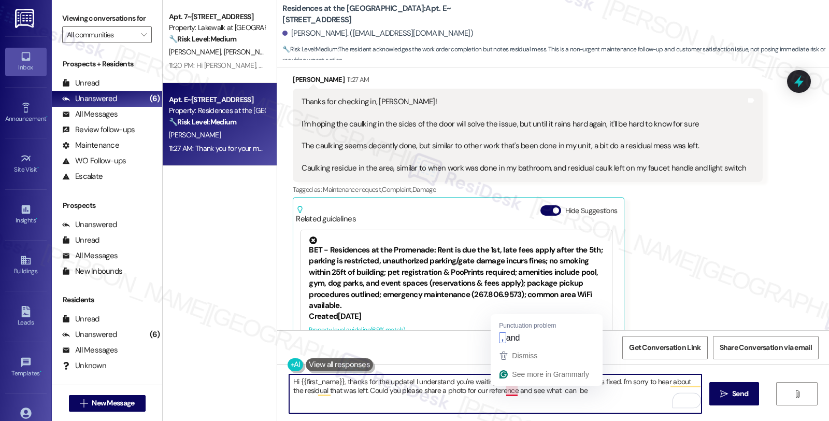
click at [499, 392] on textarea "Hi {{first_name}}, thanks for the update! I understand you're waiting for a har…" at bounding box center [495, 393] width 412 height 39
type textarea "Hi {{first_name}}, thanks for the update! I understand you're waiting for a har…"
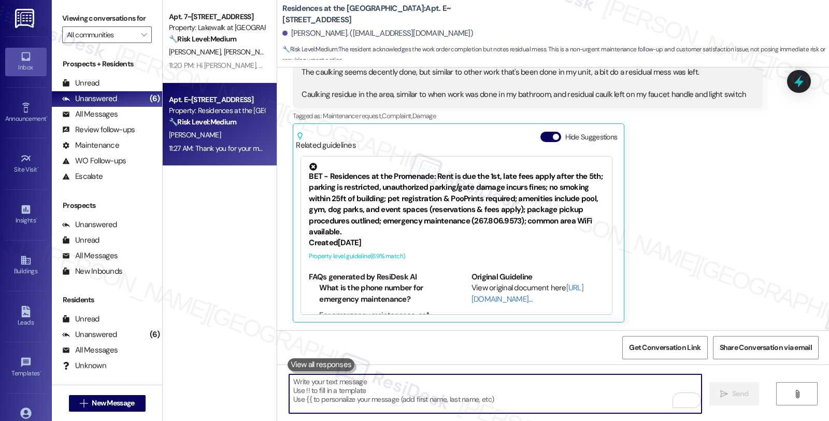
scroll to position [1298, 0]
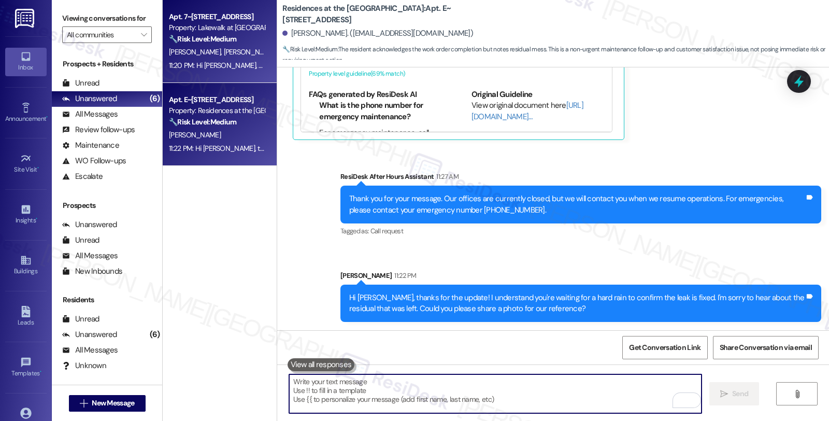
click at [247, 57] on div "[PERSON_NAME] [PERSON_NAME]" at bounding box center [217, 52] width 98 height 13
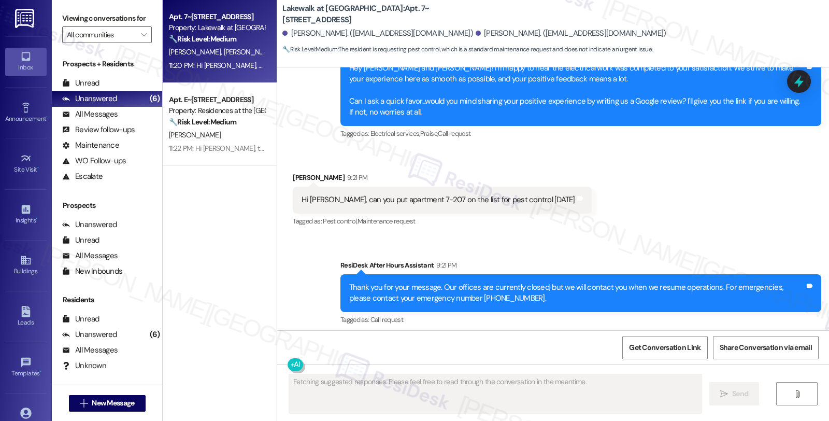
scroll to position [2069, 0]
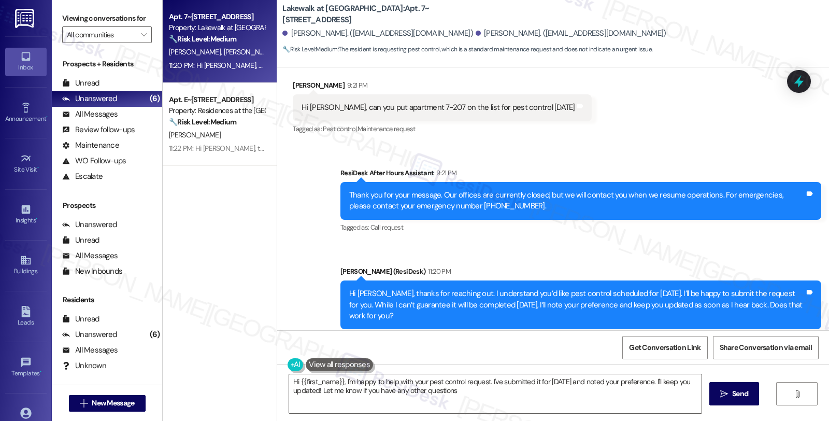
type textarea "Hi {{first_name}}, I'm happy to help with your pest control request. I've submi…"
